Goal: Check status: Check status

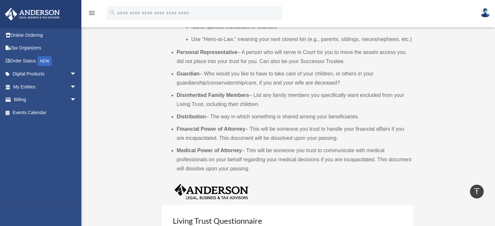
scroll to position [404, 0]
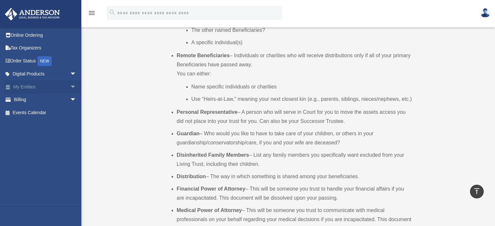
click at [70, 86] on span "arrow_drop_down" at bounding box center [76, 86] width 13 height 13
click at [70, 139] on span "arrow_drop_down" at bounding box center [76, 138] width 13 height 13
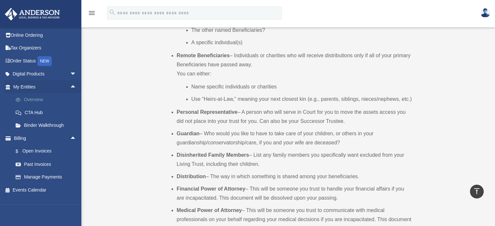
click at [40, 98] on link "Overview" at bounding box center [47, 99] width 77 height 13
click at [26, 46] on link "Tax Organizers" at bounding box center [46, 48] width 82 height 13
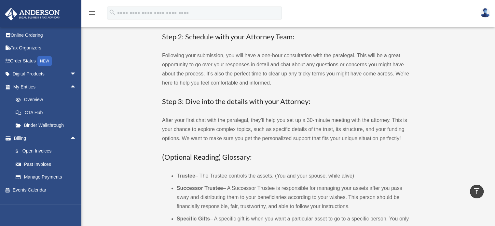
scroll to position [0, 0]
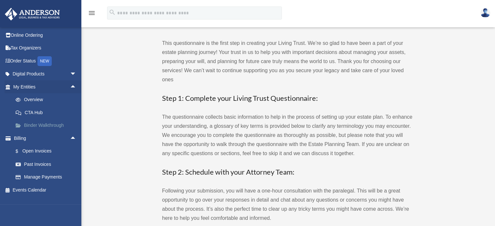
click at [31, 123] on link "Binder Walkthrough" at bounding box center [47, 125] width 77 height 13
click at [35, 9] on img at bounding box center [32, 14] width 59 height 13
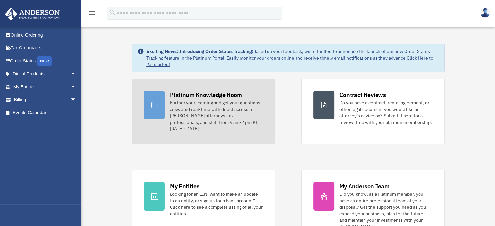
click at [209, 104] on div "Further your learning and get your questions answered real-time with direct acc…" at bounding box center [216, 116] width 93 height 33
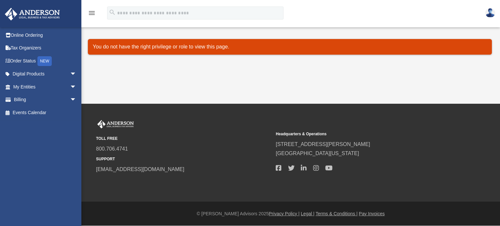
click at [24, 11] on img at bounding box center [32, 14] width 59 height 13
click at [46, 63] on div "NEW" at bounding box center [44, 61] width 14 height 10
click at [25, 59] on link "Order Status NEW" at bounding box center [46, 60] width 82 height 13
click at [5, 60] on link "Order Status NEW" at bounding box center [46, 60] width 82 height 13
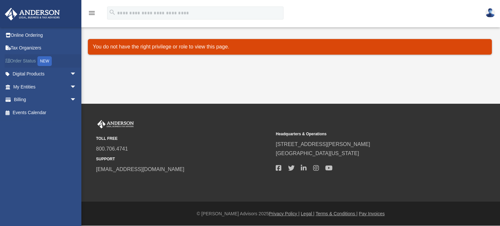
click at [5, 60] on link "Order Status NEW" at bounding box center [46, 60] width 82 height 13
click at [70, 83] on span "arrow_drop_down" at bounding box center [76, 86] width 13 height 13
